Goal: Information Seeking & Learning: Learn about a topic

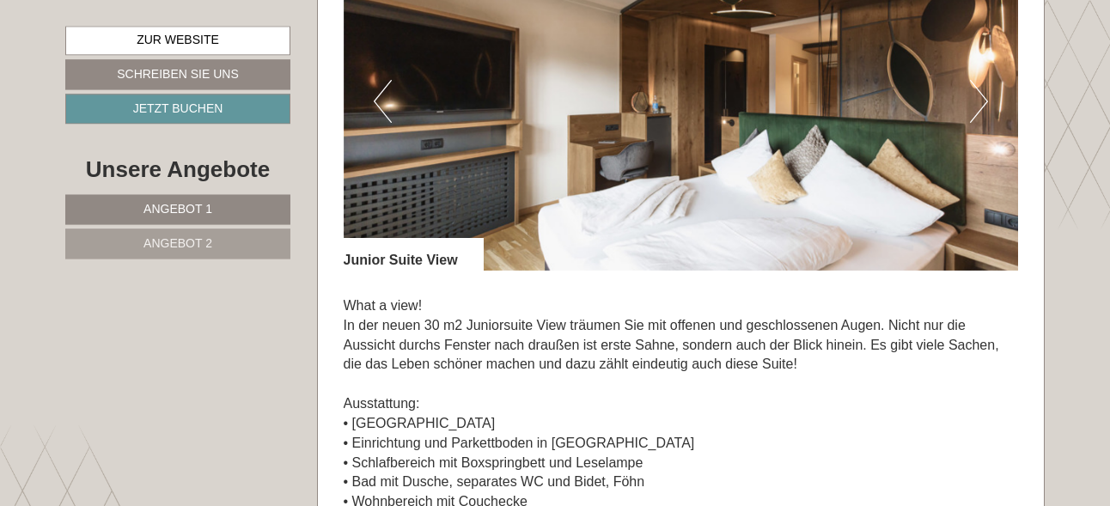
scroll to position [1124, 0]
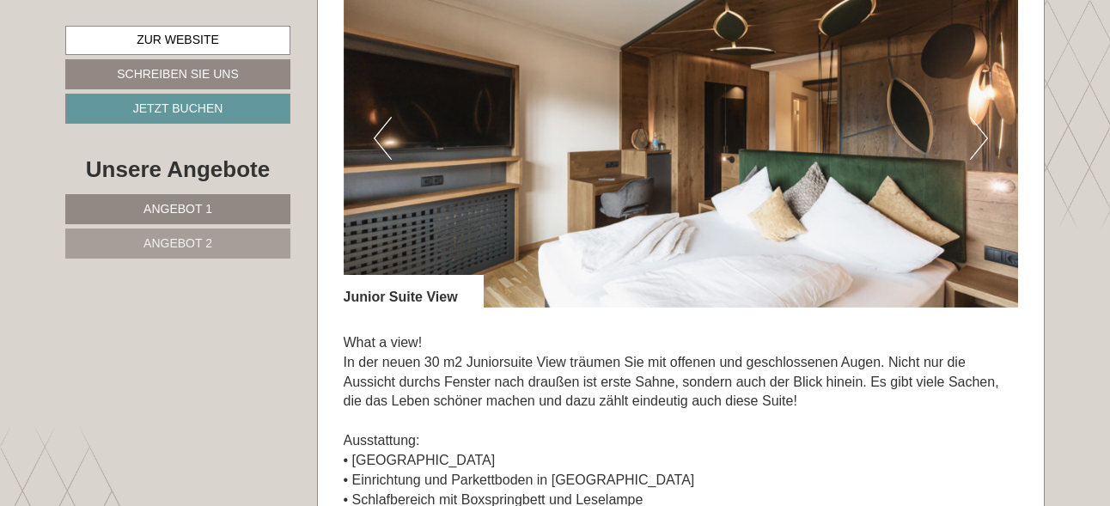
click at [979, 141] on button "Next" at bounding box center [979, 138] width 18 height 43
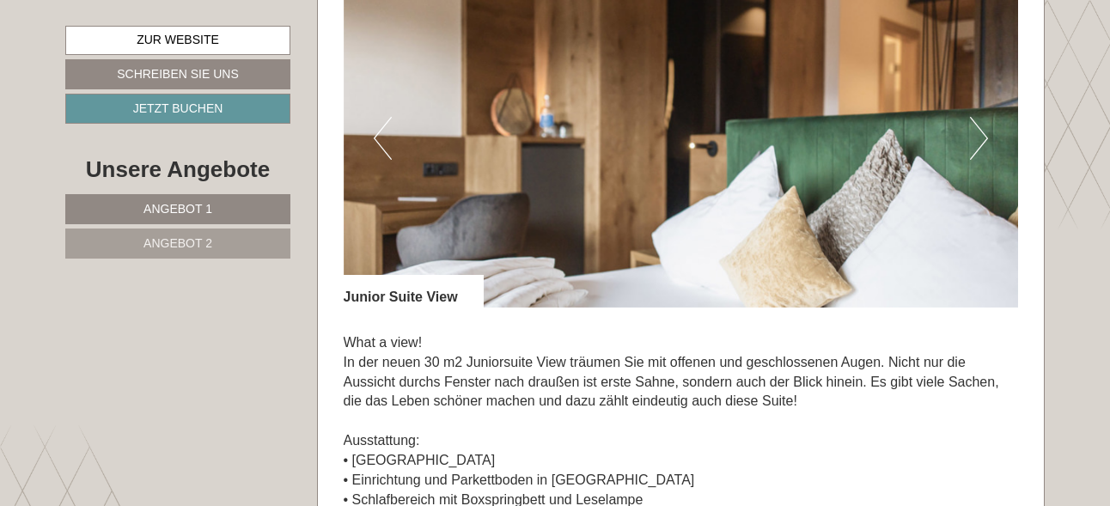
click at [979, 141] on button "Next" at bounding box center [979, 138] width 18 height 43
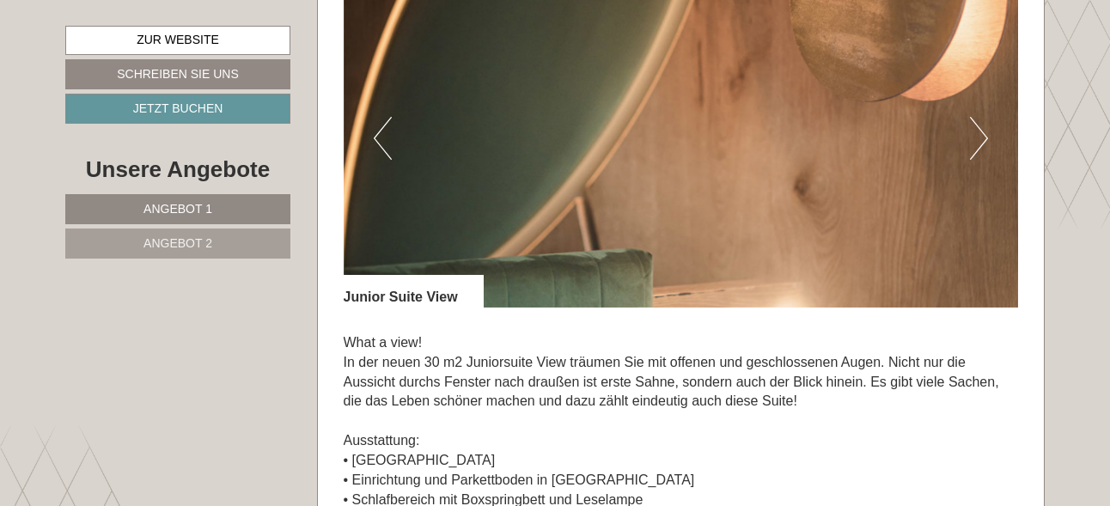
click at [981, 139] on button "Next" at bounding box center [979, 138] width 18 height 43
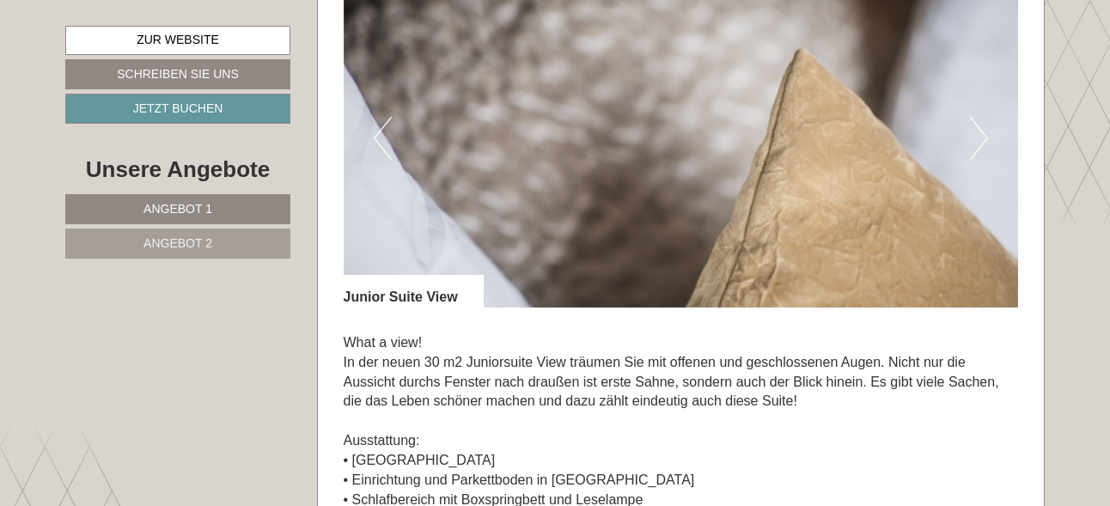
click at [981, 139] on button "Next" at bounding box center [979, 138] width 18 height 43
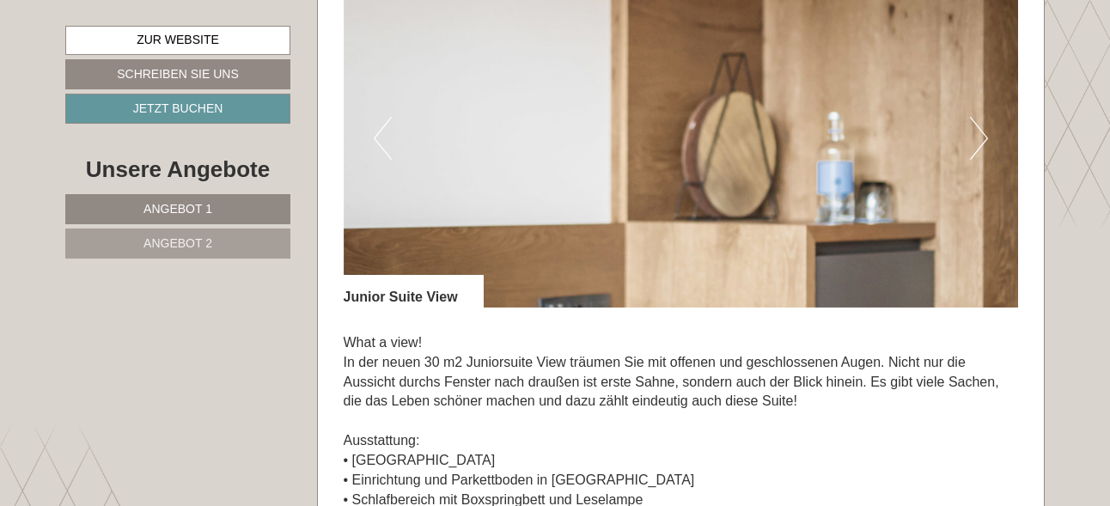
click at [981, 139] on button "Next" at bounding box center [979, 138] width 18 height 43
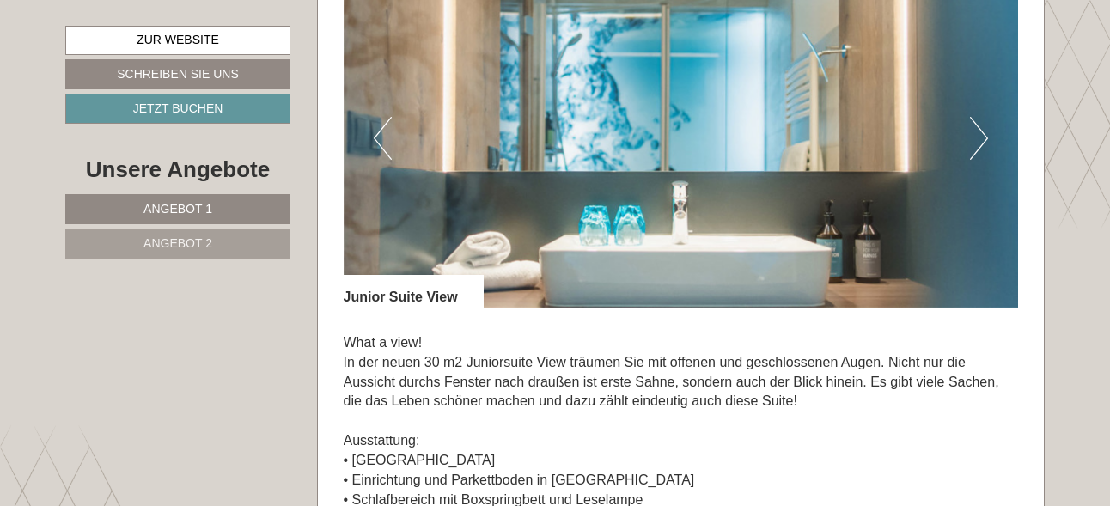
click at [981, 139] on button "Next" at bounding box center [979, 138] width 18 height 43
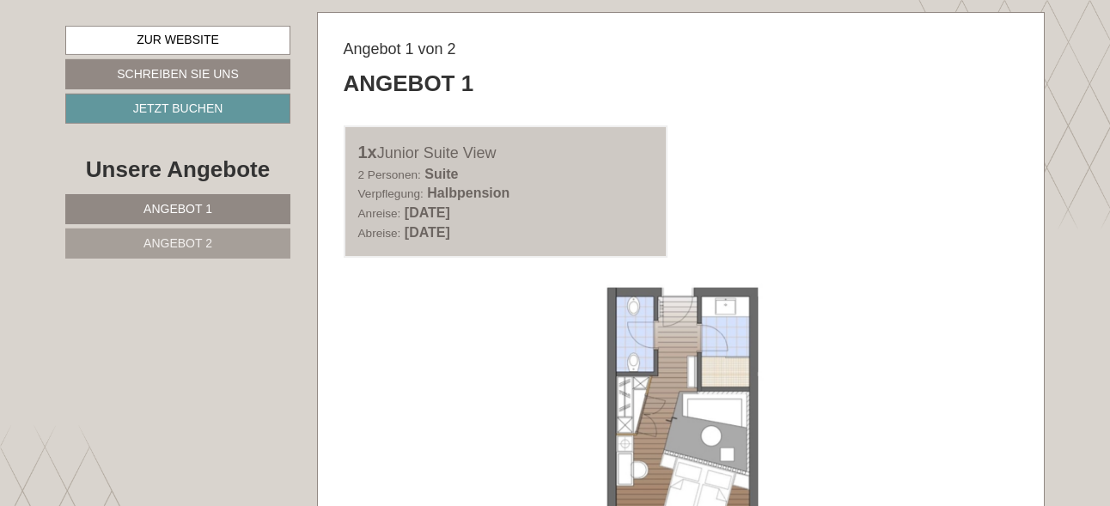
scroll to position [803, 0]
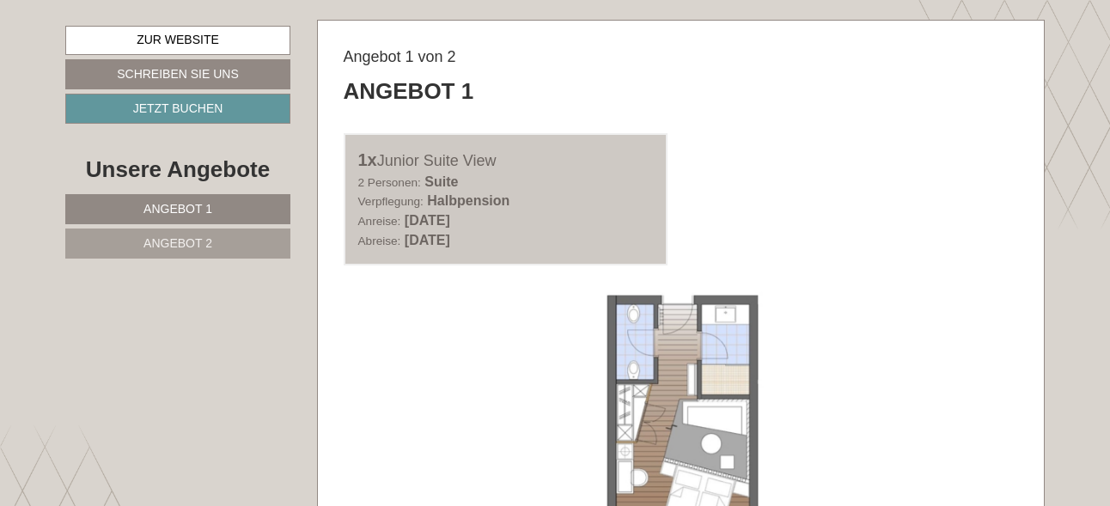
click at [181, 239] on span "Angebot 2" at bounding box center [177, 243] width 69 height 14
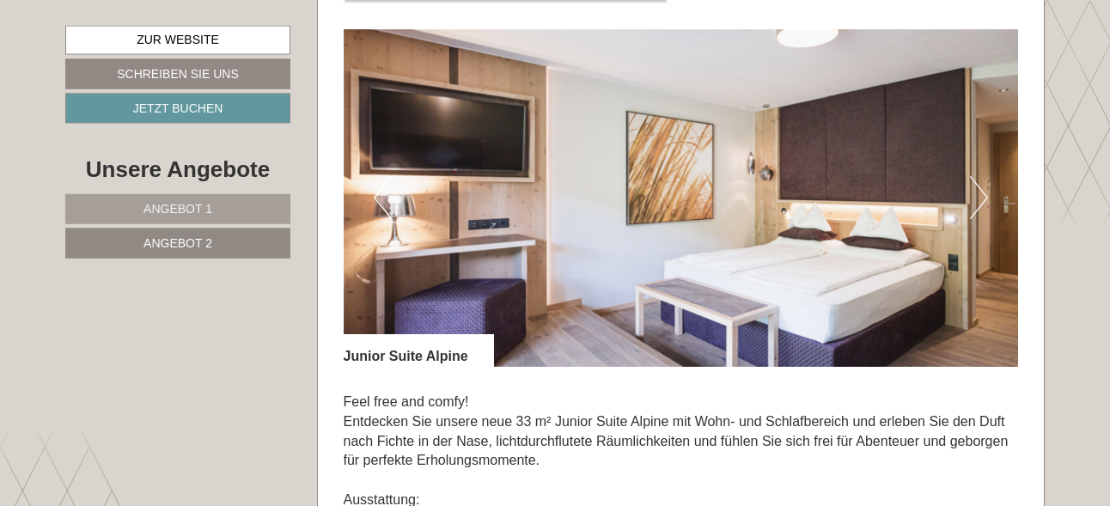
scroll to position [1071, 0]
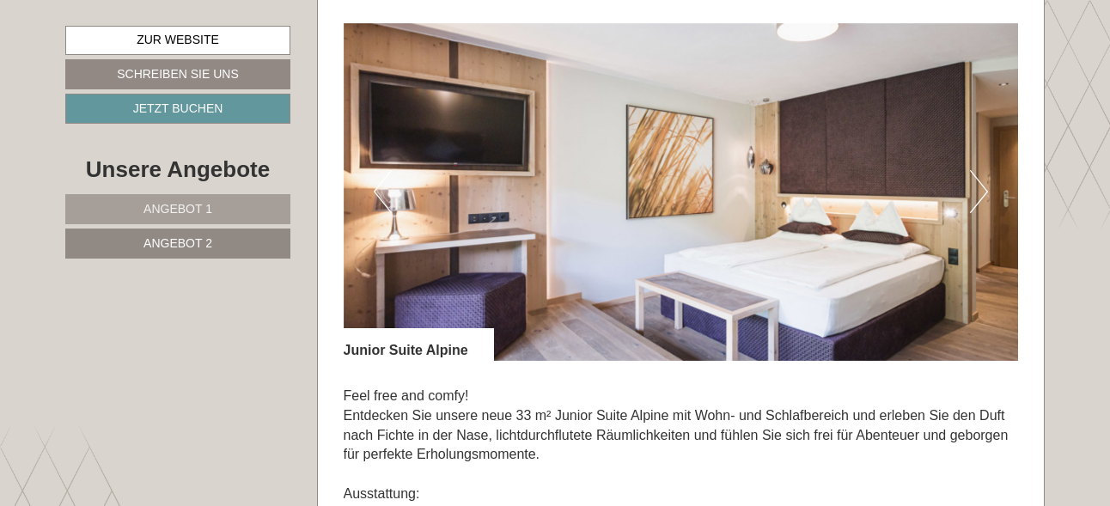
click at [986, 188] on button "Next" at bounding box center [979, 191] width 18 height 43
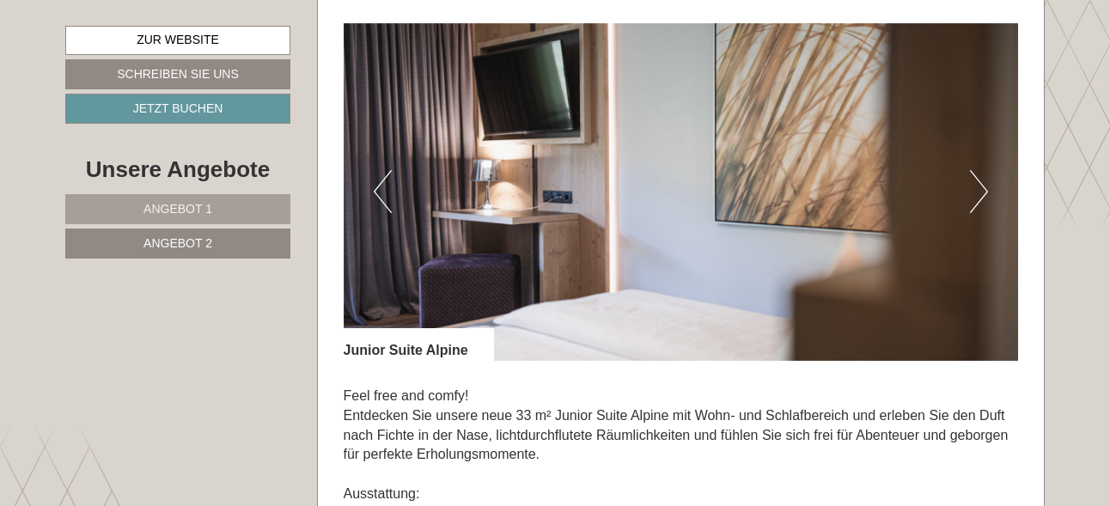
click at [986, 187] on button "Next" at bounding box center [979, 191] width 18 height 43
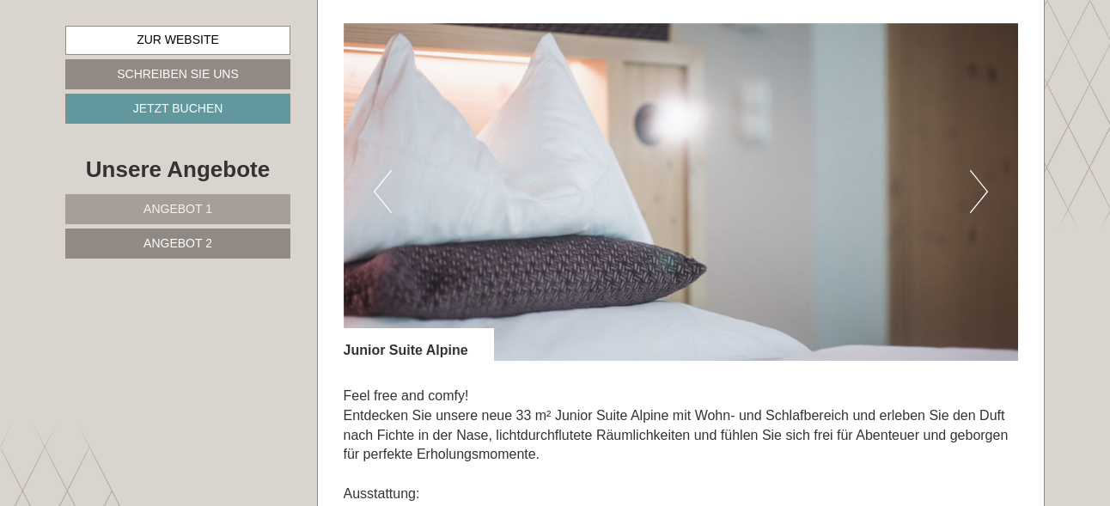
click at [986, 187] on button "Next" at bounding box center [979, 191] width 18 height 43
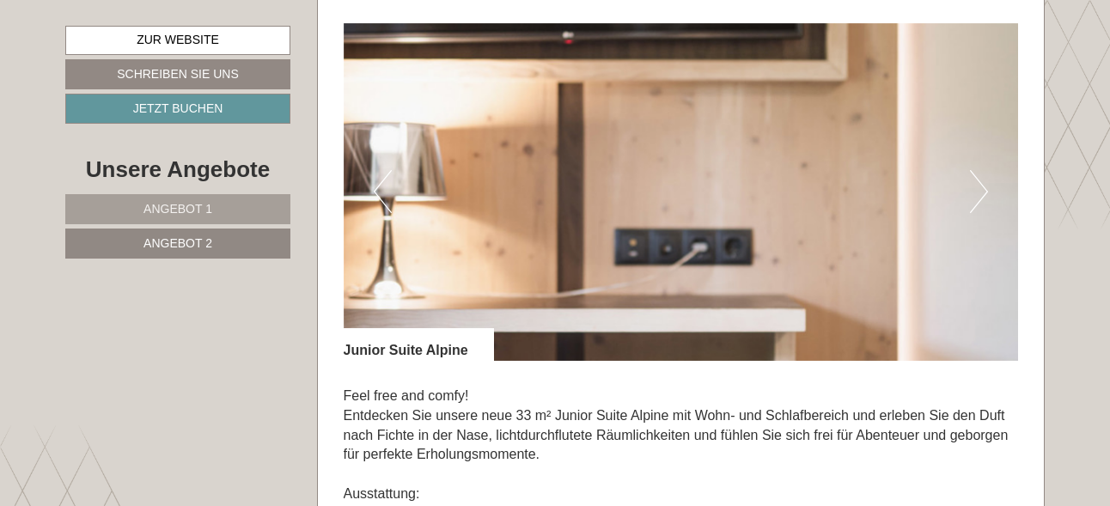
click at [986, 187] on button "Next" at bounding box center [979, 191] width 18 height 43
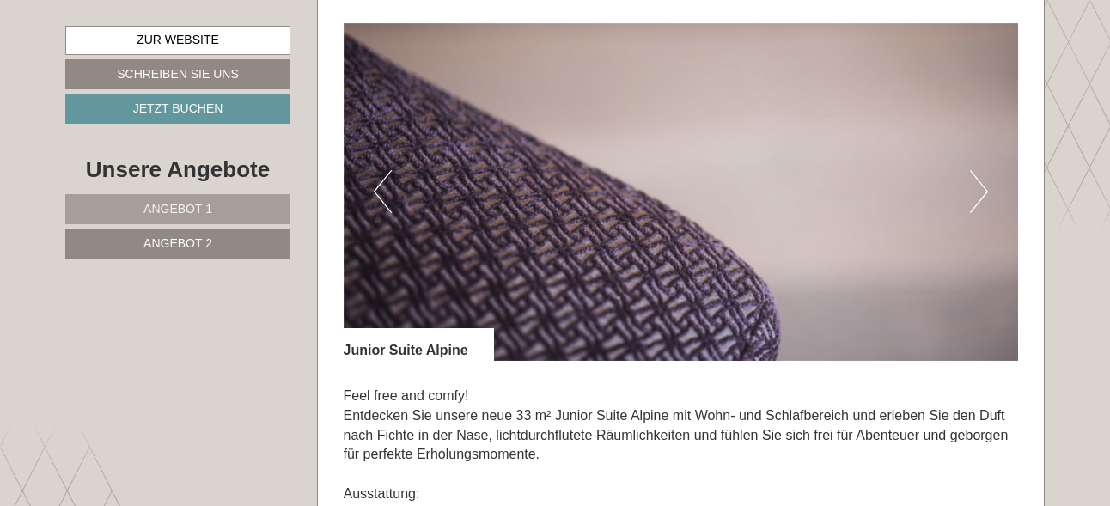
click at [986, 187] on button "Next" at bounding box center [979, 191] width 18 height 43
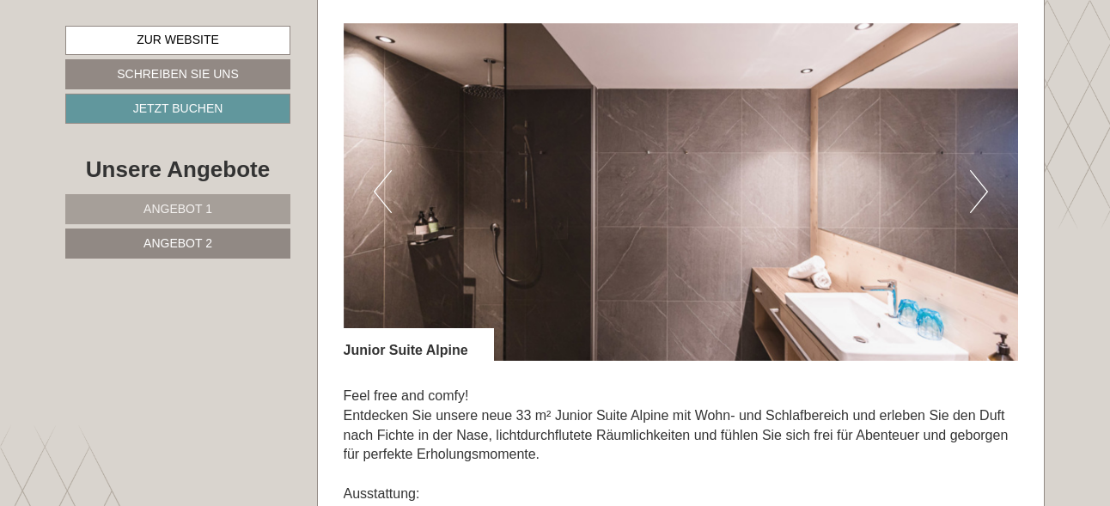
click at [986, 187] on button "Next" at bounding box center [979, 191] width 18 height 43
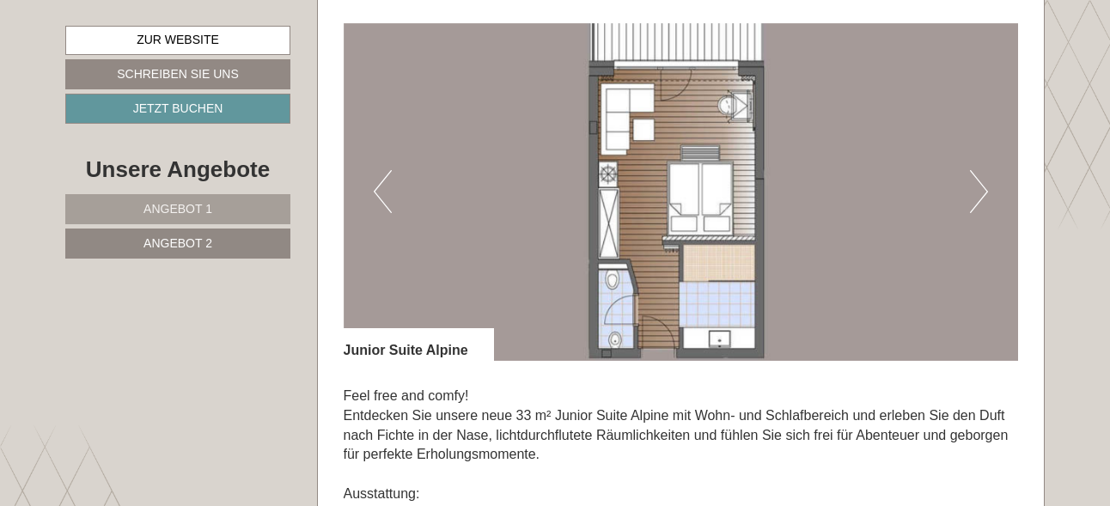
click at [986, 187] on button "Next" at bounding box center [979, 191] width 18 height 43
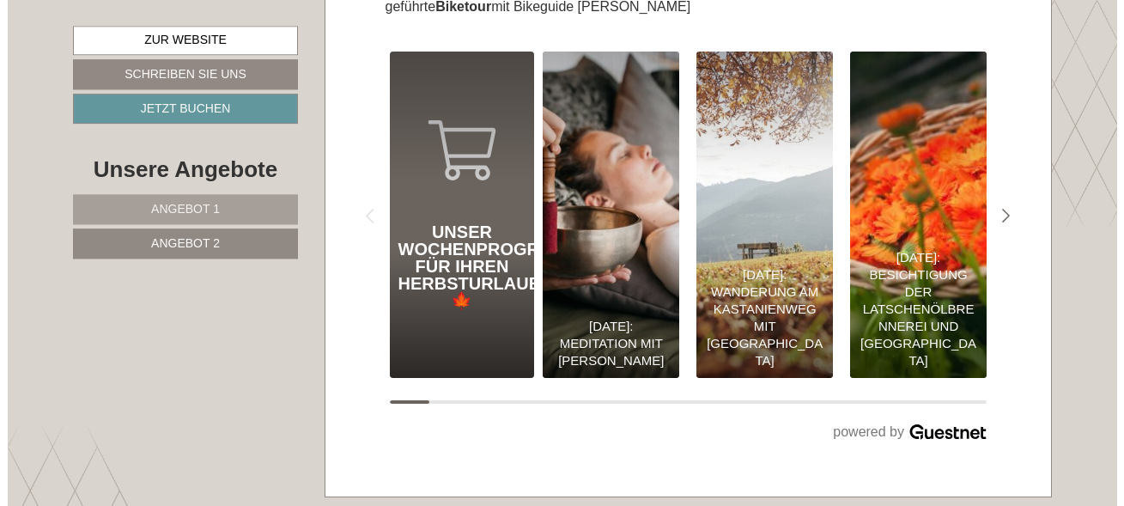
scroll to position [5467, 0]
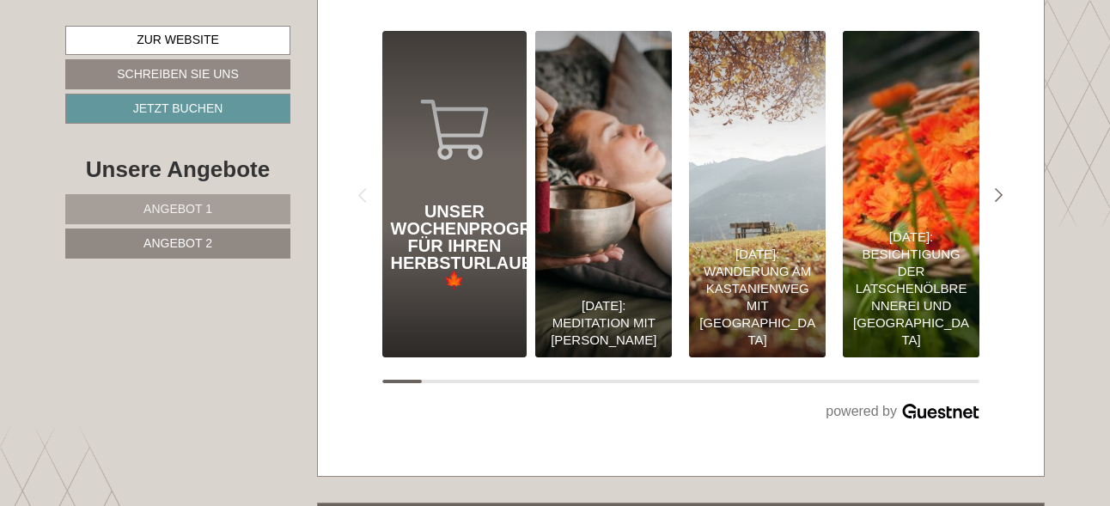
click at [466, 243] on div "Unser Wochenprogramm für Ihren Herbsturlaub 🍁" at bounding box center [455, 246] width 128 height 86
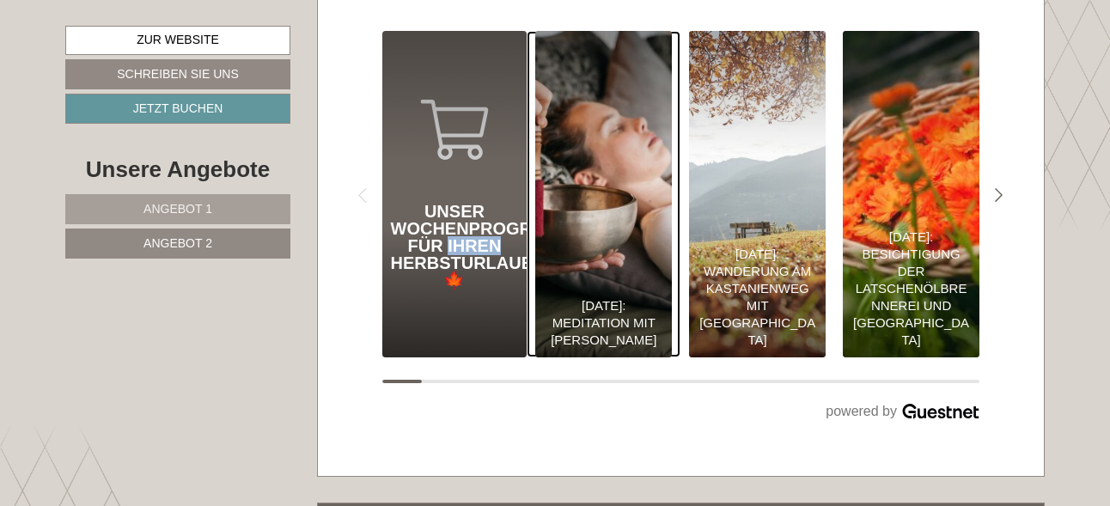
click at [625, 315] on div "[DATE]: Meditation mit [PERSON_NAME]" at bounding box center [603, 323] width 119 height 52
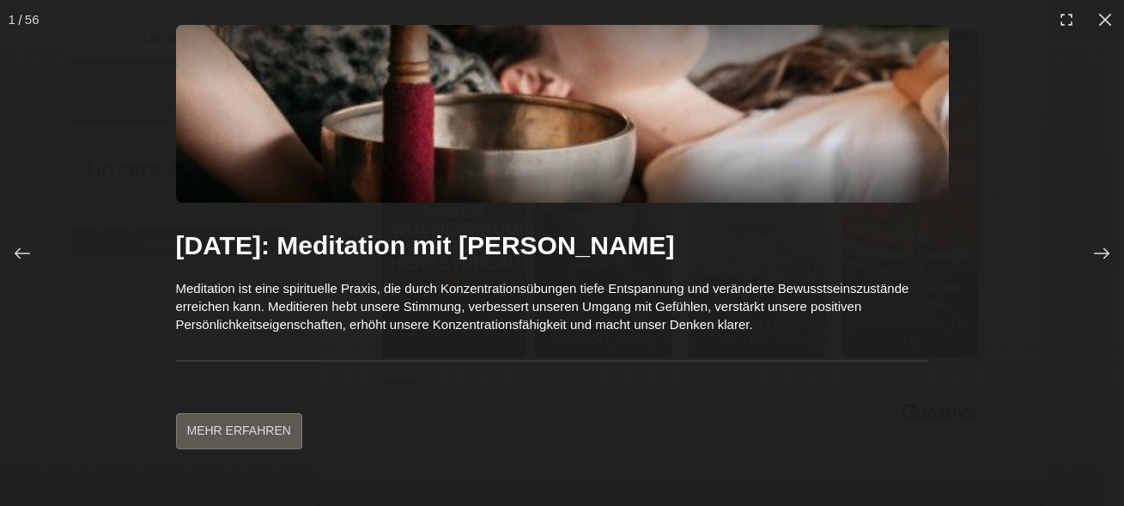
click at [625, 315] on p "Meditation ist eine spirituelle Praxis, die durch Konzentrationsübungen tiefe E…" at bounding box center [552, 306] width 752 height 55
